Goal: Check status: Check status

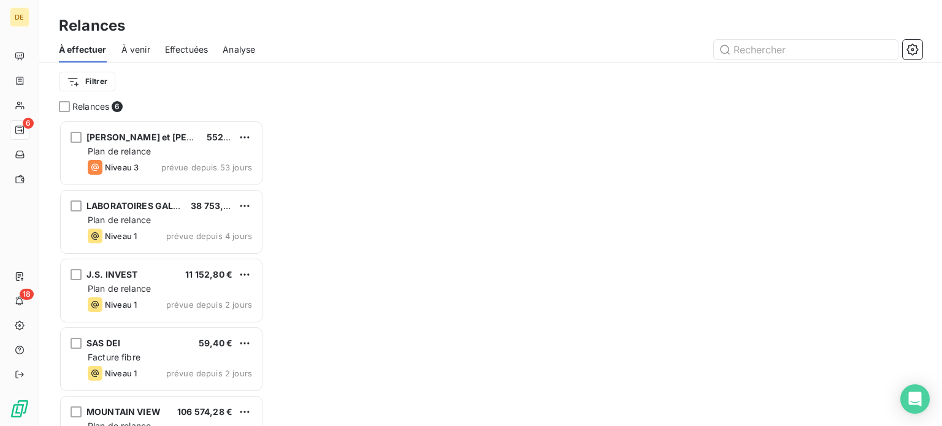
scroll to position [297, 195]
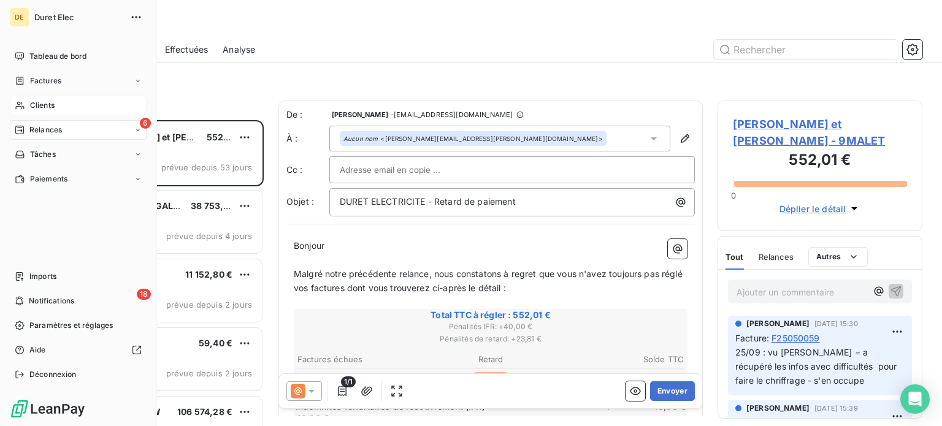
click at [54, 104] on span "Clients" at bounding box center [42, 105] width 25 height 11
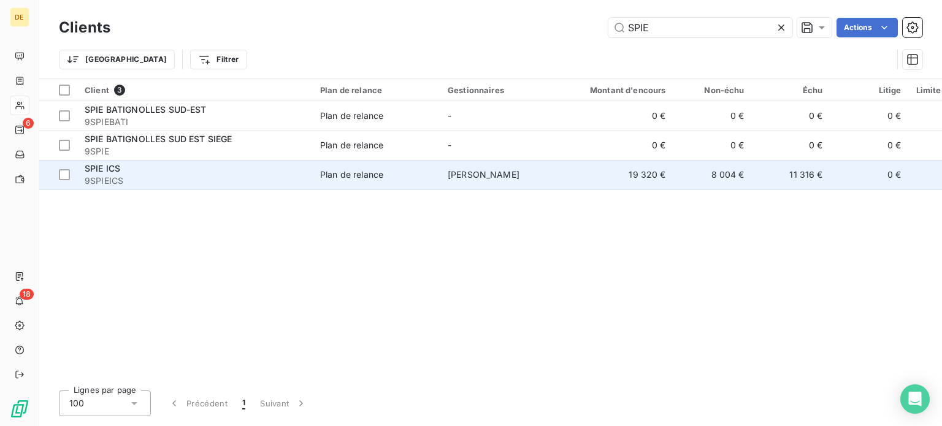
type input "SPIE"
click at [135, 181] on span "9SPIEICS" at bounding box center [195, 181] width 221 height 12
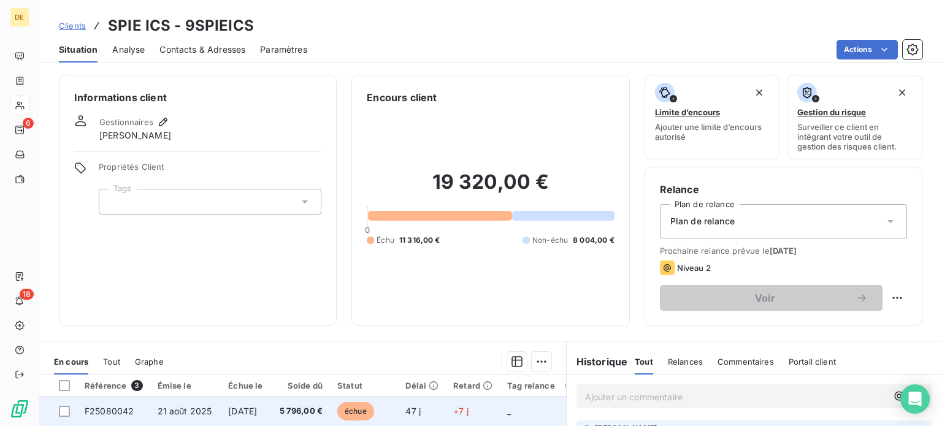
click at [123, 406] on span "F25080042" at bounding box center [109, 411] width 49 height 10
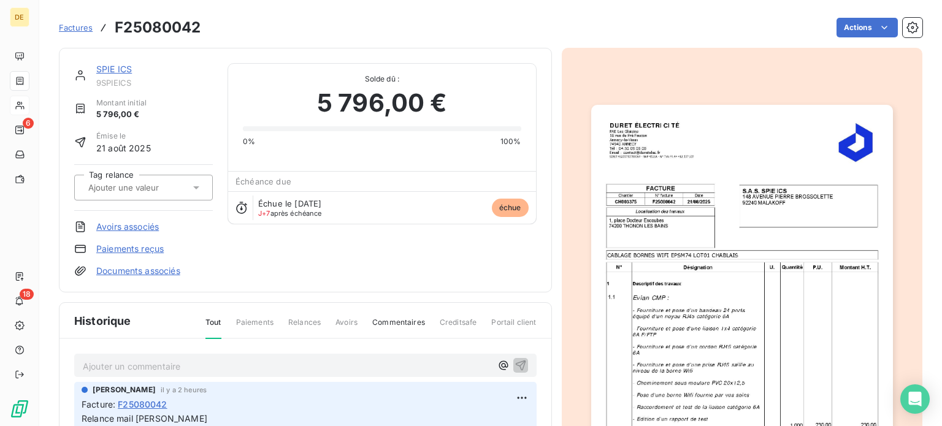
click at [103, 370] on p "Ajouter un commentaire ﻿" at bounding box center [287, 366] width 409 height 15
click at [520, 396] on html "DE 6 18 Factures F25080042 Actions SPIE ICS 9SPIEICS Montant initial 5 796,00 €…" at bounding box center [471, 213] width 942 height 426
click at [473, 350] on div "Editer" at bounding box center [487, 349] width 69 height 20
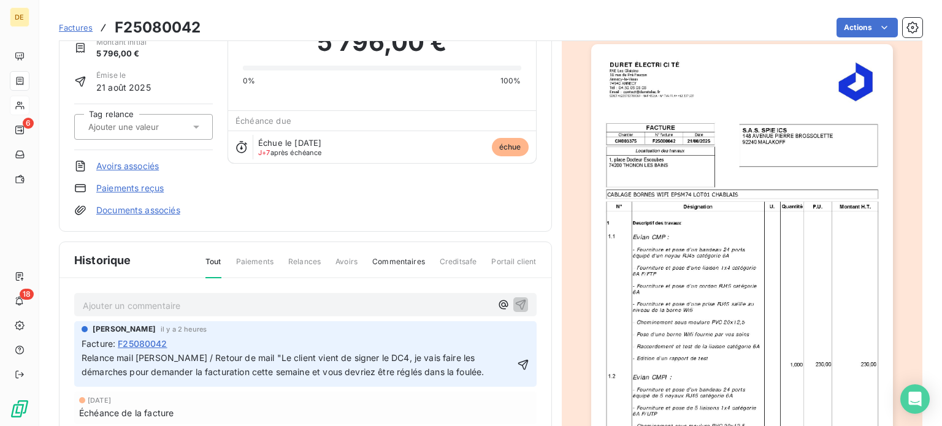
scroll to position [180, 0]
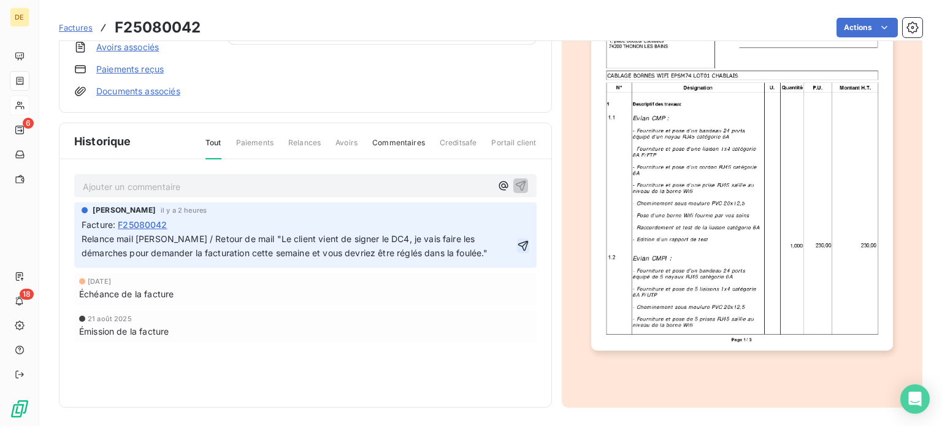
click at [521, 242] on icon "button" at bounding box center [523, 246] width 10 height 10
